Goal: Check status: Check status

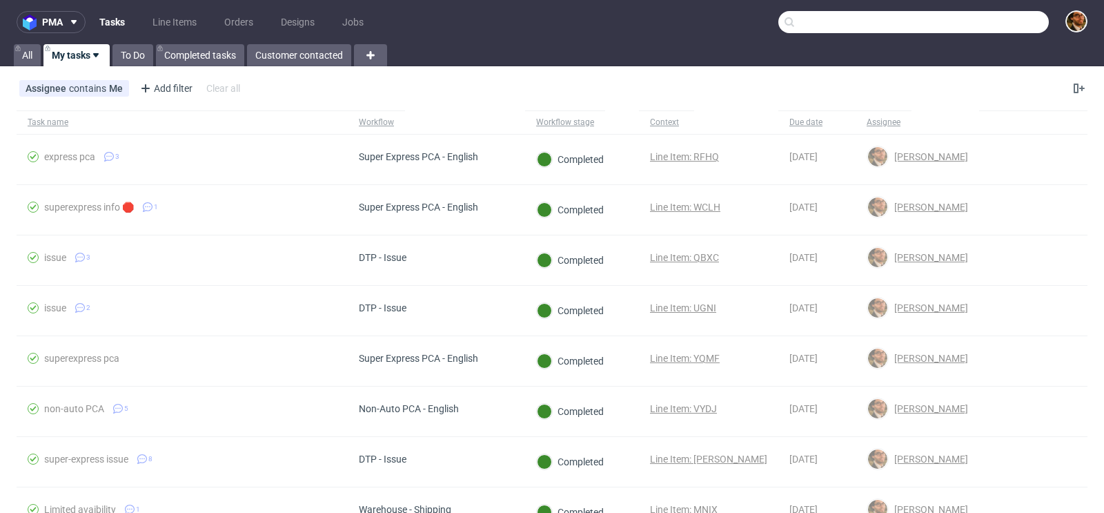
click at [976, 19] on input "text" at bounding box center [914, 22] width 271 height 22
paste input "R261539382"
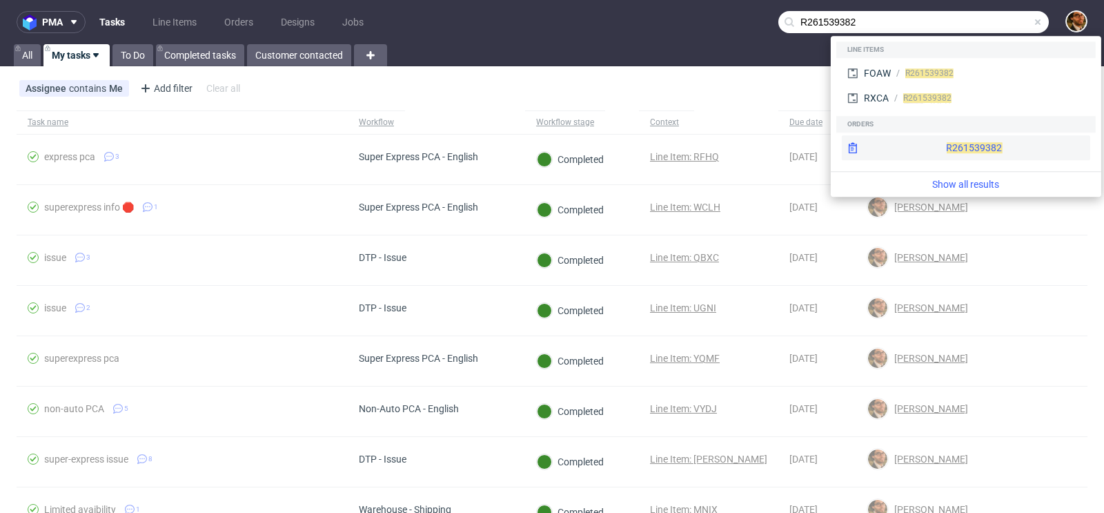
type input "R261539382"
click at [948, 147] on div "R261539382" at bounding box center [966, 147] width 248 height 25
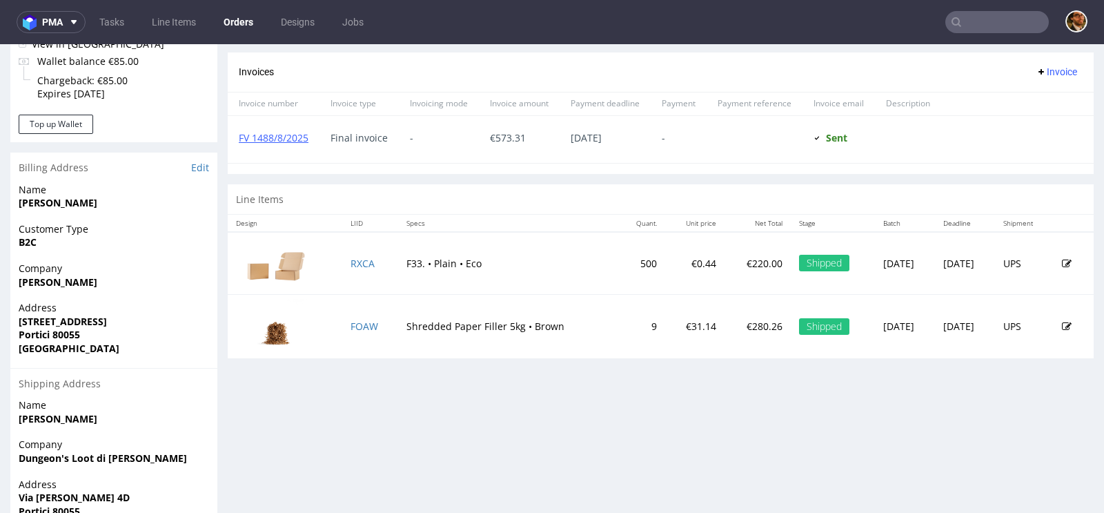
scroll to position [594, 0]
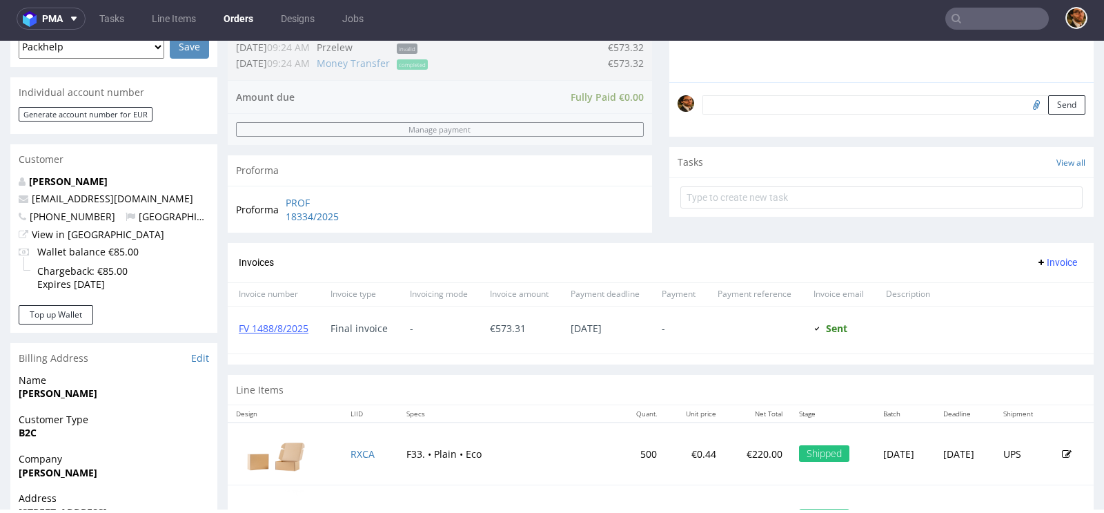
scroll to position [309, 0]
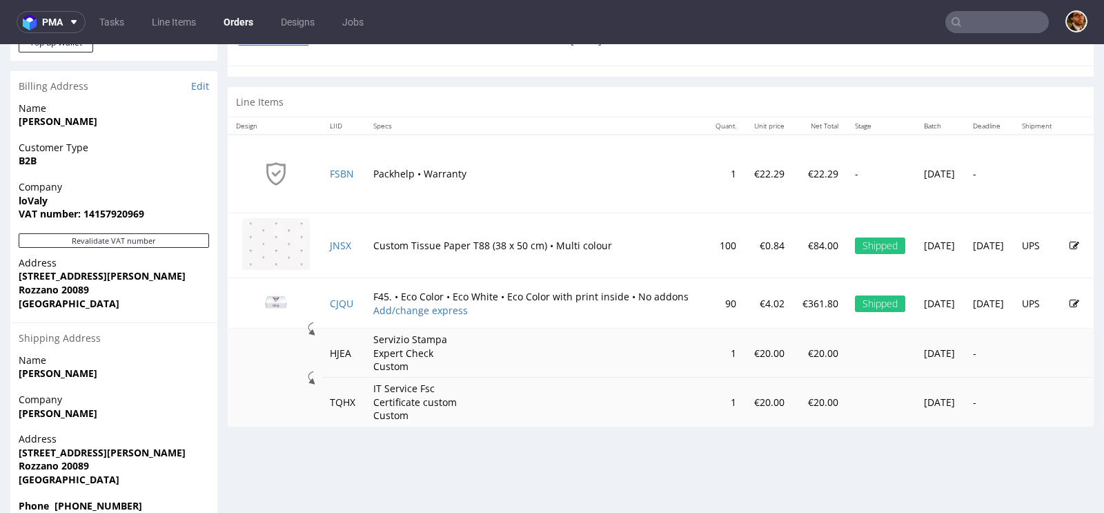
scroll to position [663, 0]
click at [280, 301] on img at bounding box center [276, 302] width 69 height 39
click at [991, 26] on input "text" at bounding box center [998, 22] width 104 height 22
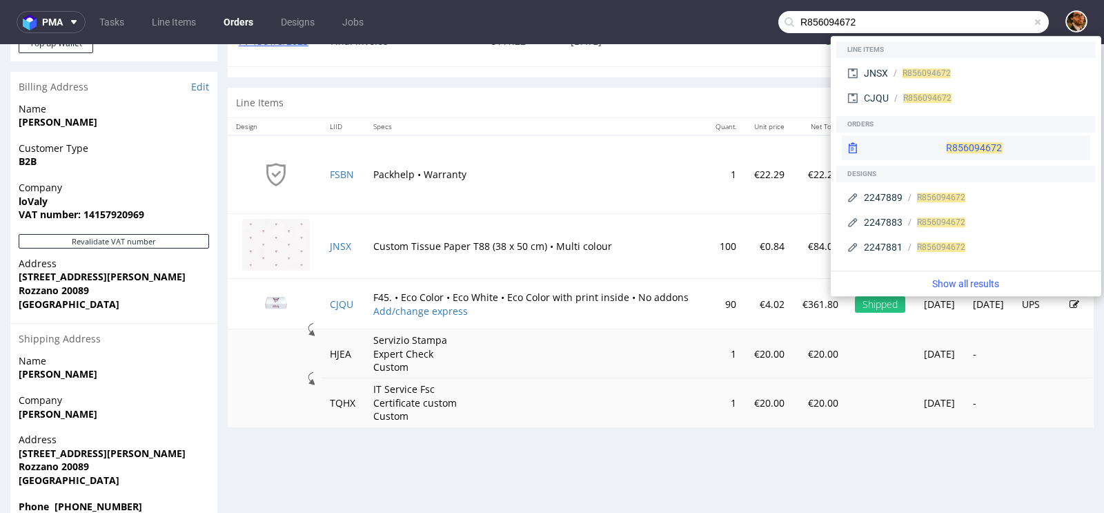
type input "R856094672"
click at [947, 135] on div "R856094672" at bounding box center [966, 147] width 248 height 25
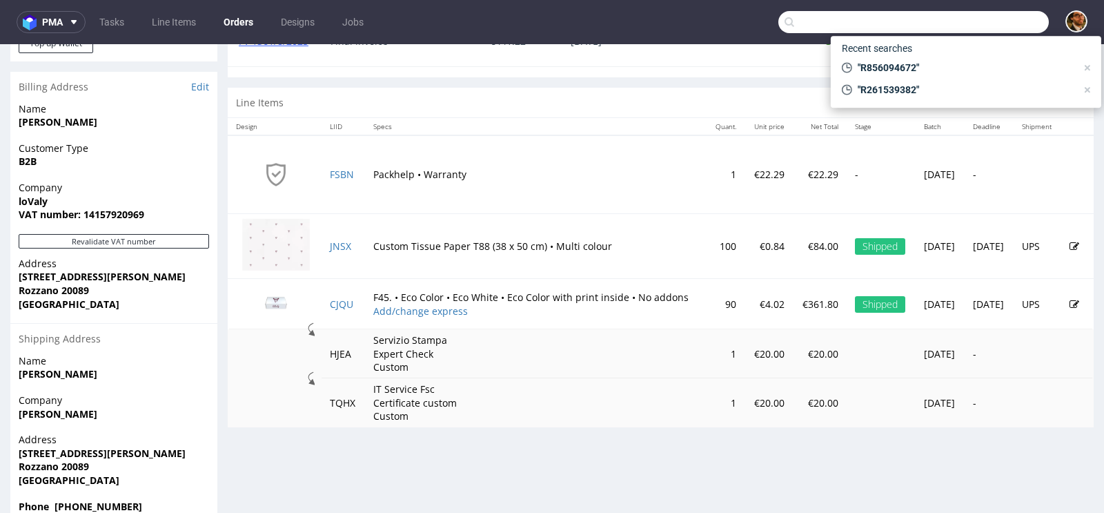
click at [970, 28] on input "text" at bounding box center [914, 22] width 271 height 22
paste input "R856094672"
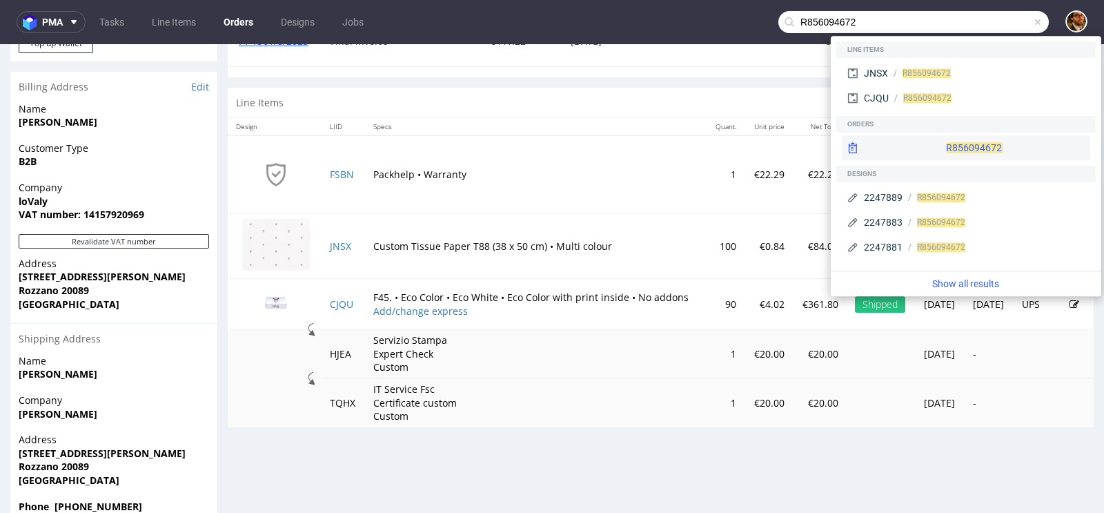
type input "R856094672"
click at [946, 144] on span "R856094672" at bounding box center [974, 147] width 56 height 11
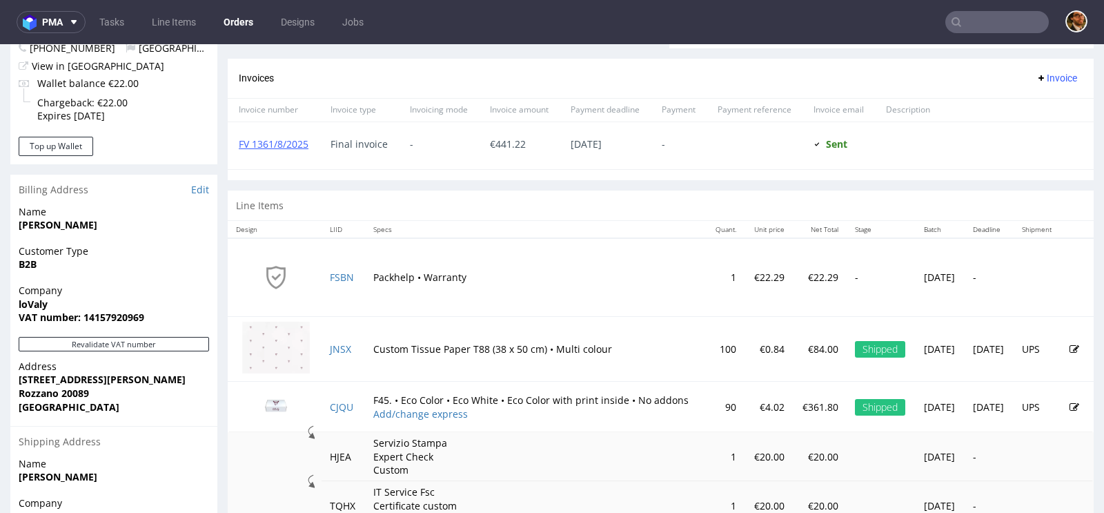
scroll to position [667, 0]
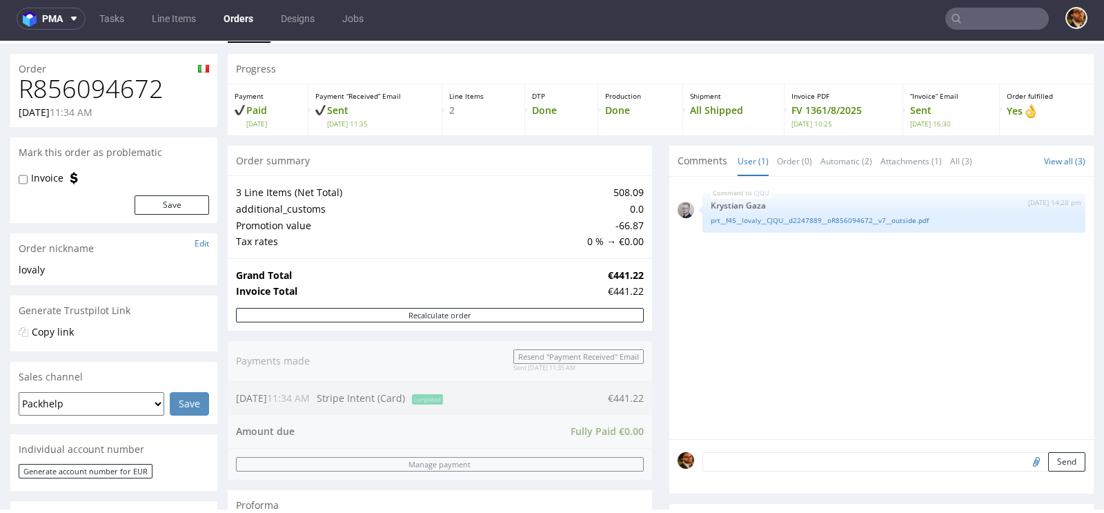
scroll to position [38, 0]
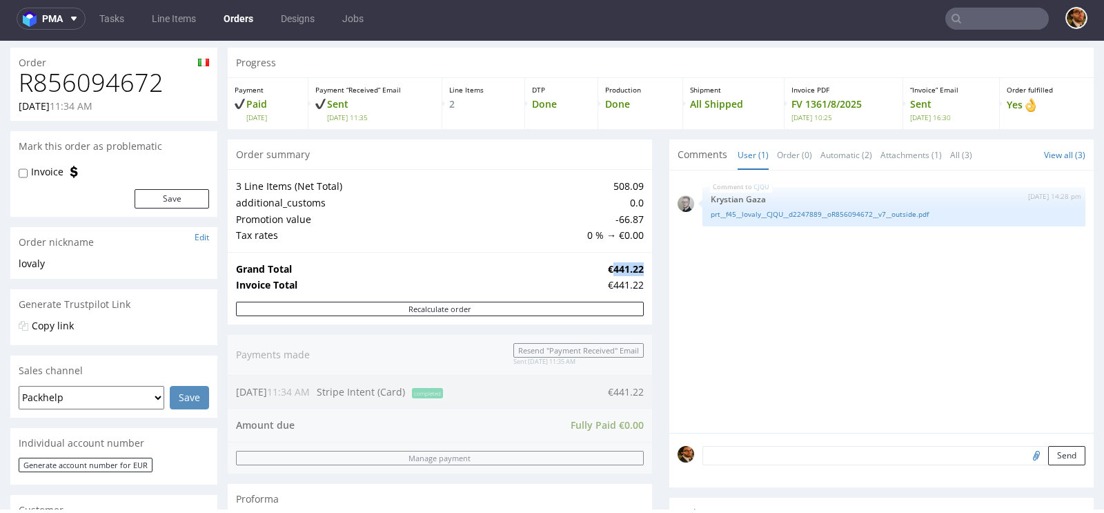
drag, startPoint x: 607, startPoint y: 270, endPoint x: 637, endPoint y: 270, distance: 29.7
click at [637, 270] on strong "€441.22" at bounding box center [626, 268] width 36 height 13
click at [627, 290] on div "€441.22" at bounding box center [626, 285] width 36 height 14
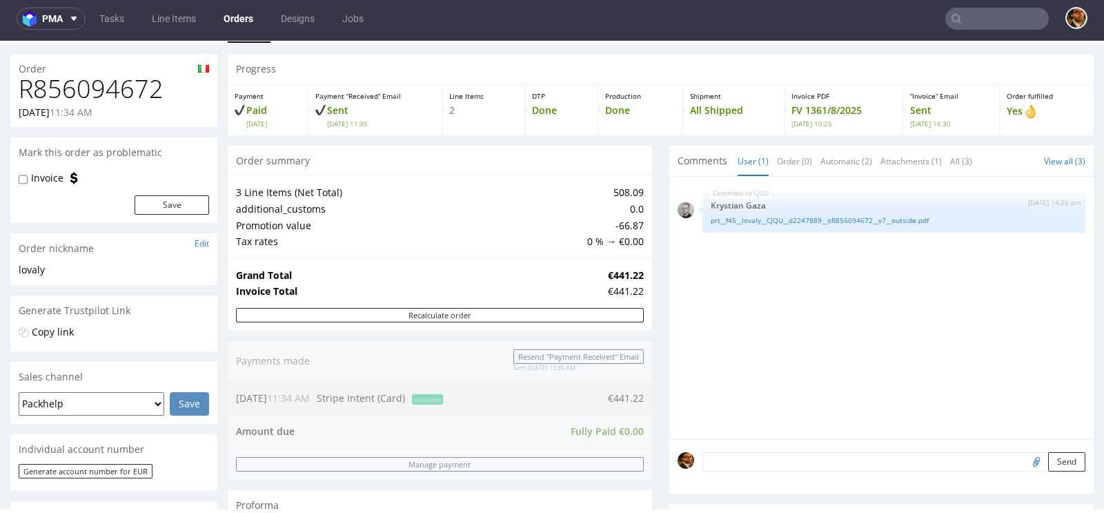
scroll to position [19, 0]
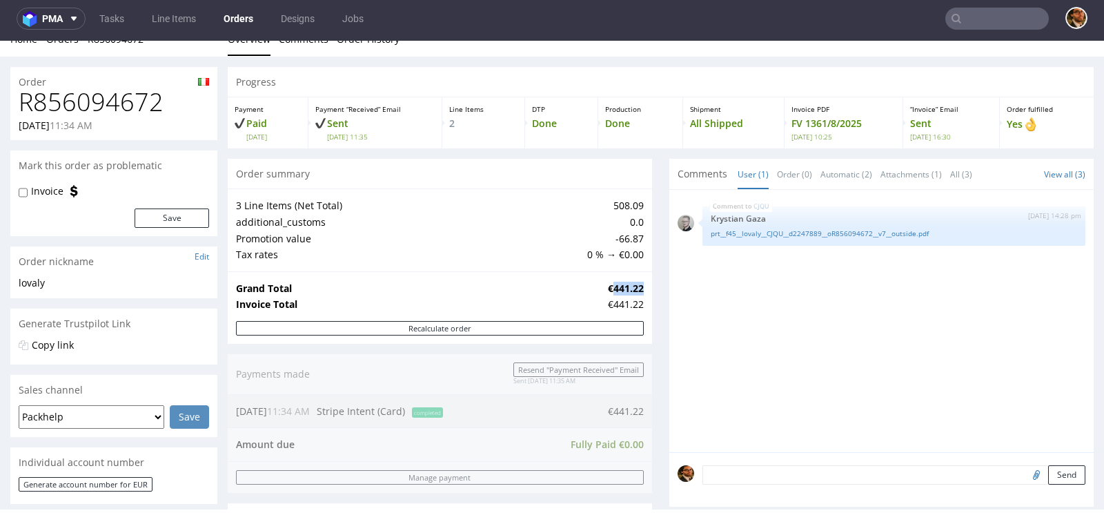
drag, startPoint x: 607, startPoint y: 288, endPoint x: 636, endPoint y: 286, distance: 29.8
click at [636, 286] on strong "€441.22" at bounding box center [626, 288] width 36 height 13
drag, startPoint x: 636, startPoint y: 286, endPoint x: 607, endPoint y: 289, distance: 29.2
click at [608, 289] on strong "€441.22" at bounding box center [626, 288] width 36 height 13
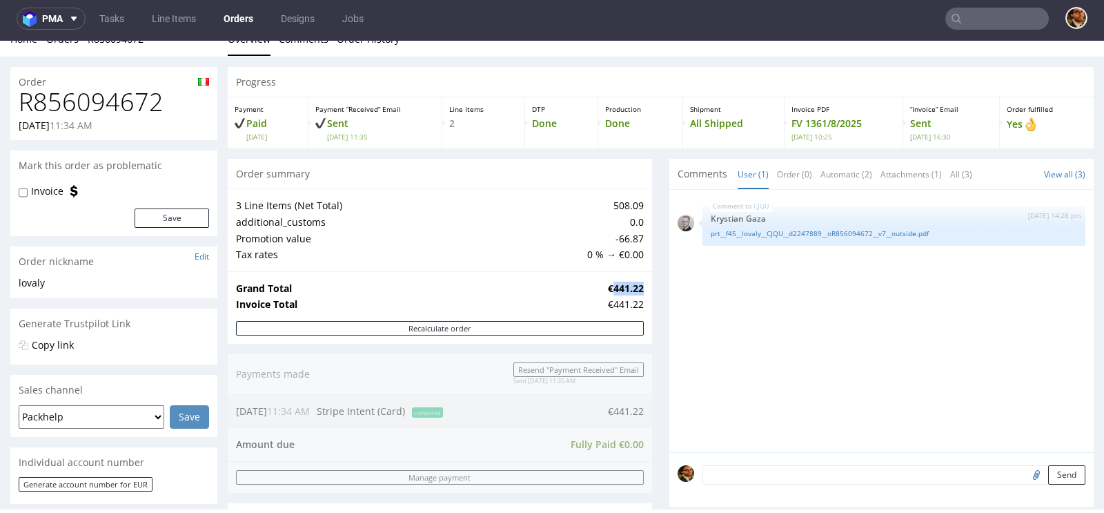
click at [630, 291] on strong "€441.22" at bounding box center [626, 288] width 36 height 13
drag, startPoint x: 636, startPoint y: 289, endPoint x: 612, endPoint y: 289, distance: 24.2
click at [612, 289] on strong "€441.22" at bounding box center [626, 288] width 36 height 13
click at [608, 289] on strong "€441.22" at bounding box center [626, 288] width 36 height 13
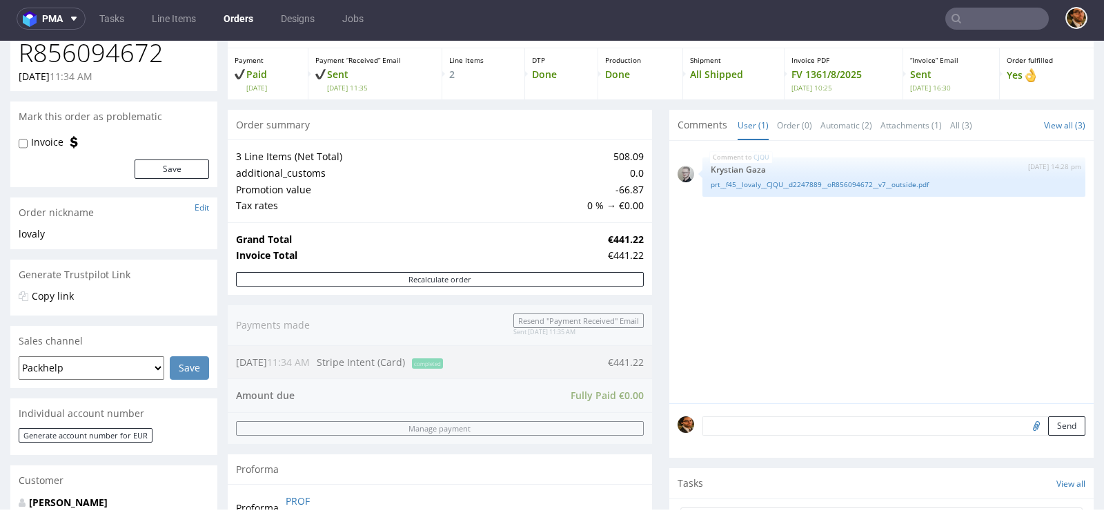
scroll to position [5, 0]
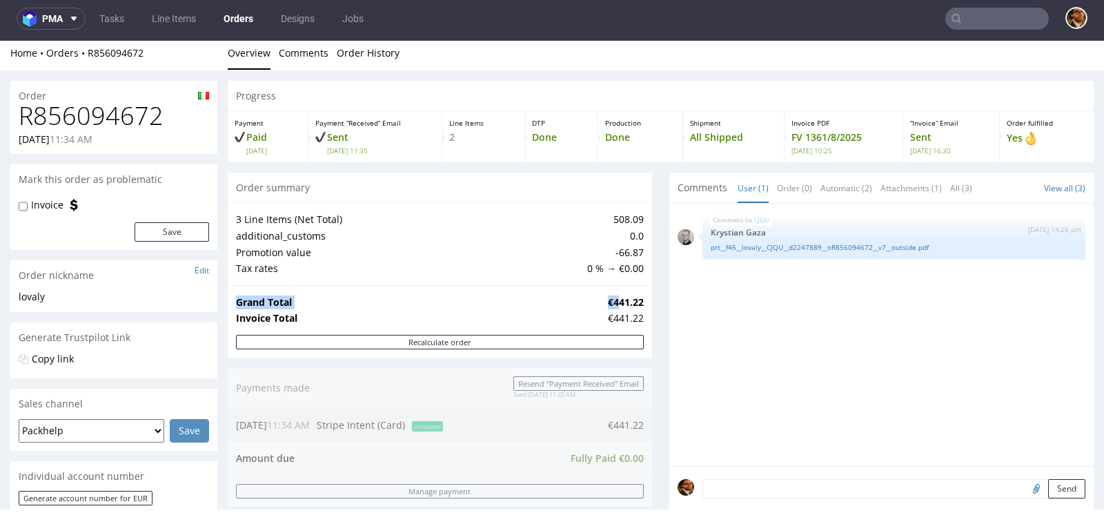
drag, startPoint x: 638, startPoint y: 300, endPoint x: 612, endPoint y: 300, distance: 26.2
click at [612, 300] on div "Grand Total €441.22 Invoice Total €441.22" at bounding box center [440, 310] width 425 height 50
click at [612, 300] on strong "€441.22" at bounding box center [626, 301] width 36 height 13
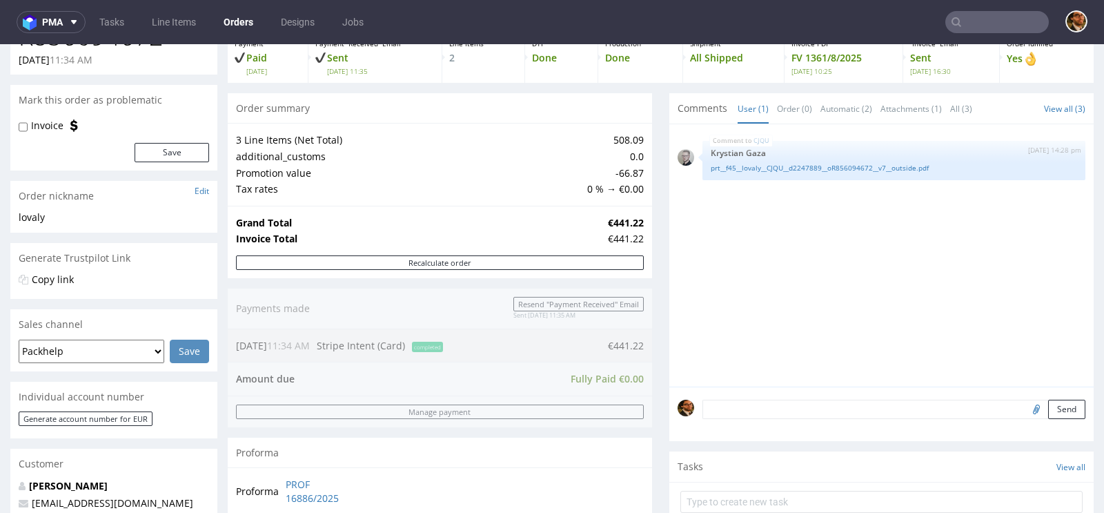
scroll to position [0, 0]
